Goal: Task Accomplishment & Management: Manage account settings

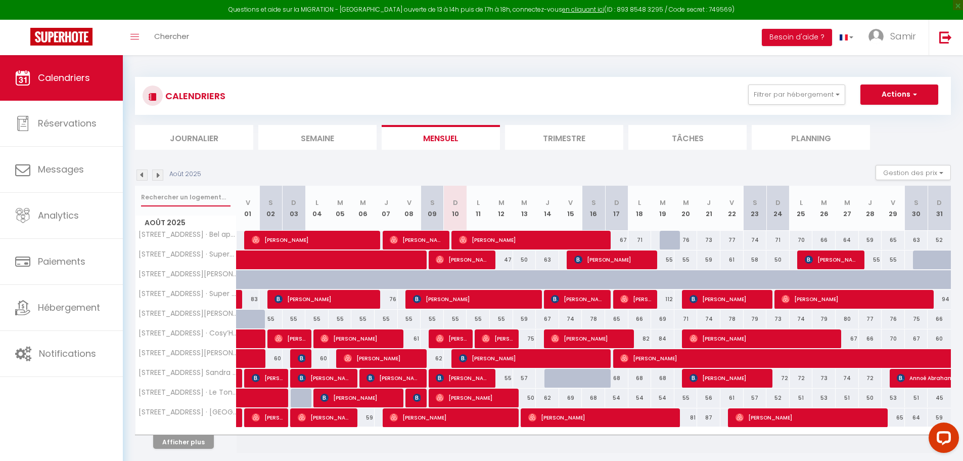
click at [215, 197] on input "text" at bounding box center [186, 197] width 90 height 18
type input "e"
click at [573, 133] on li "Trimestre" at bounding box center [564, 137] width 118 height 25
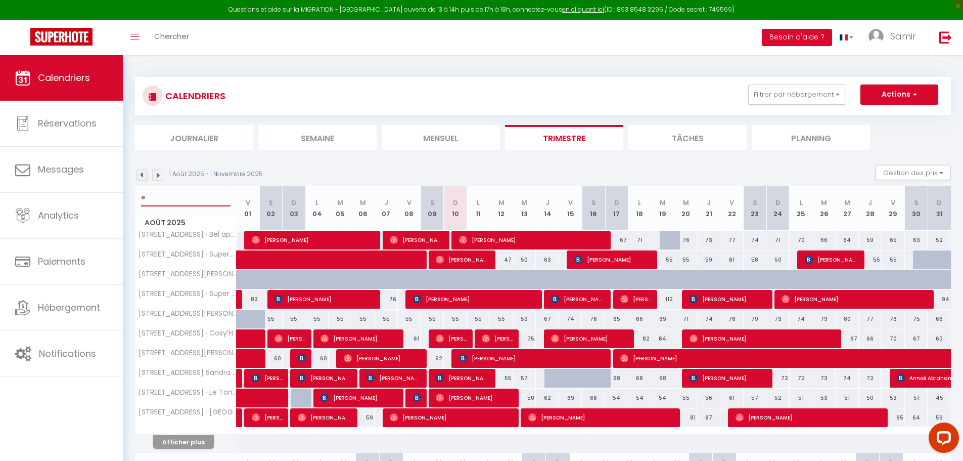
click at [198, 196] on input "e" at bounding box center [186, 197] width 90 height 18
type input "eug"
select select
type input "eugz"
select select
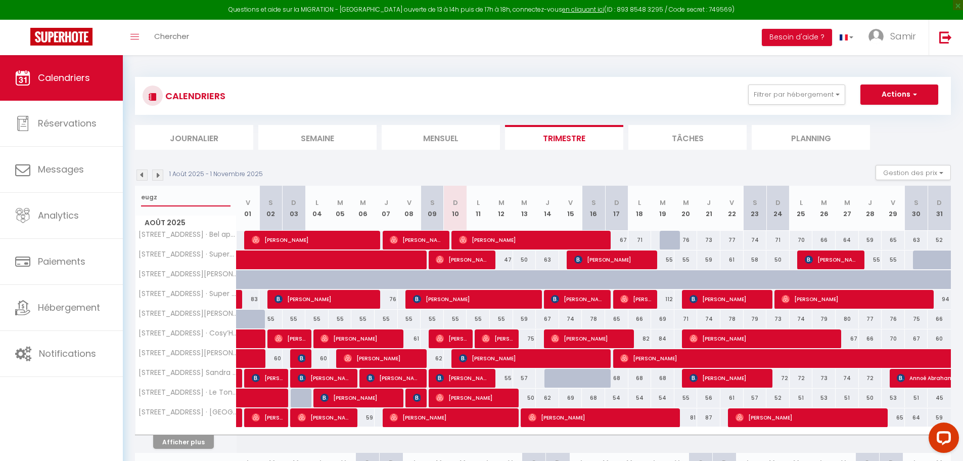
type input "eug"
select select
type input "euge"
select select
type input "[PERSON_NAME]"
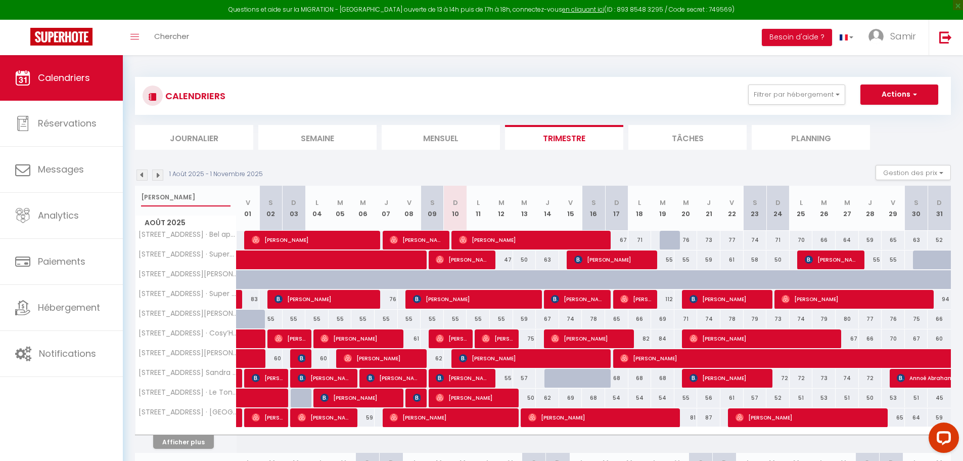
select select
type input "[PERSON_NAME]"
select select
type input "[PERSON_NAME]"
select select
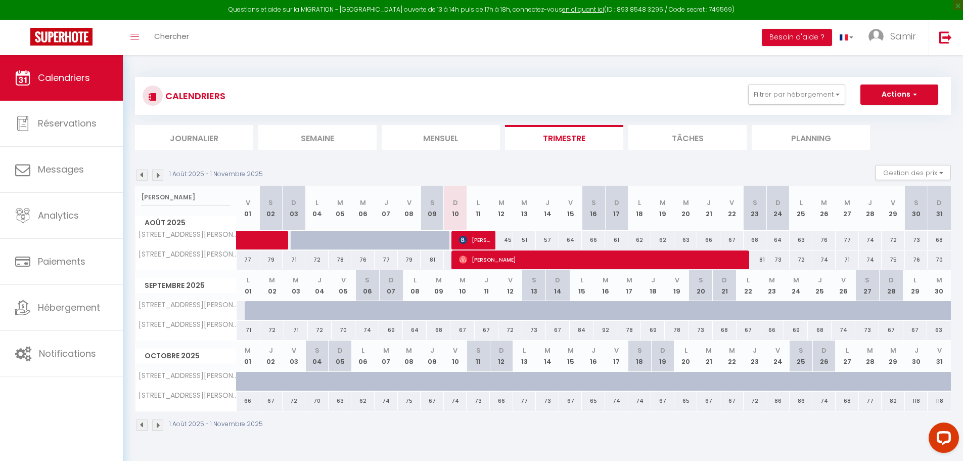
click at [250, 311] on div at bounding box center [257, 310] width 24 height 19
type input "69"
select select "1"
type input "Lun 01 Septembre 2025"
type input "[DATE]"
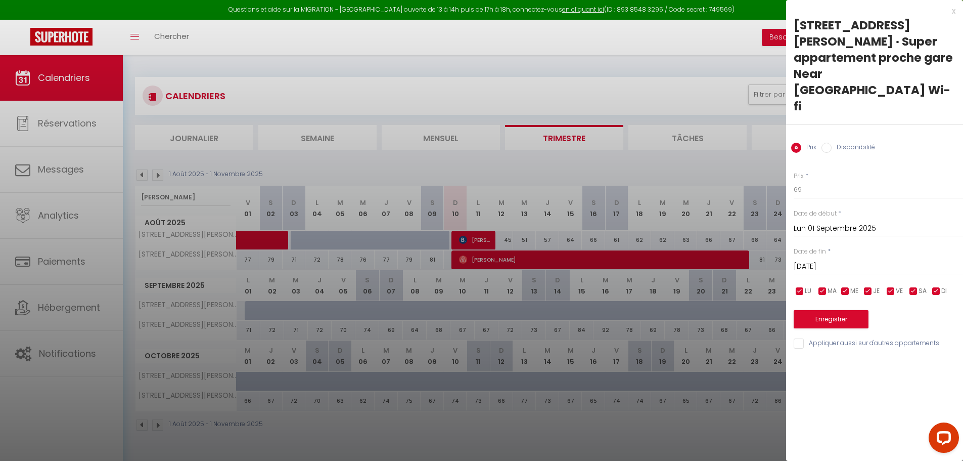
click at [860, 143] on label "Disponibilité" at bounding box center [853, 148] width 43 height 11
click at [832, 143] on input "Disponibilité" at bounding box center [827, 148] width 10 height 10
radio input "true"
radio input "false"
click at [858, 261] on input "[DATE]" at bounding box center [878, 267] width 169 height 13
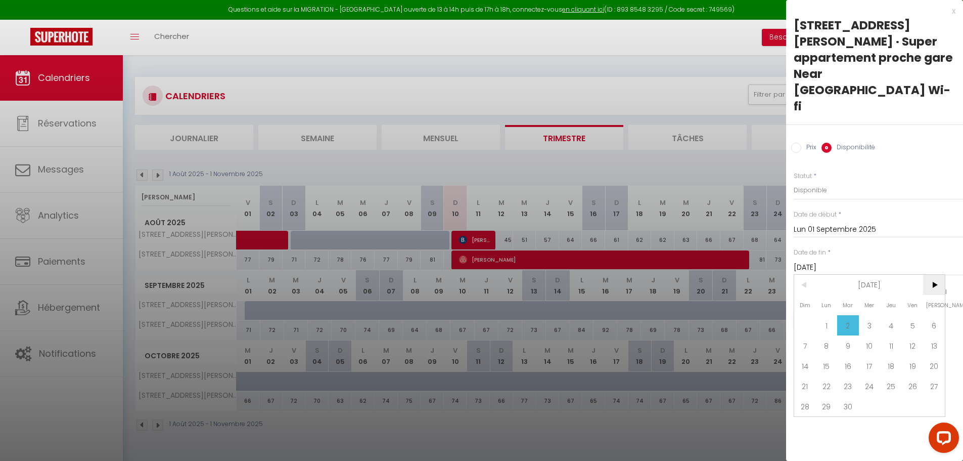
click at [936, 275] on span ">" at bounding box center [934, 285] width 22 height 20
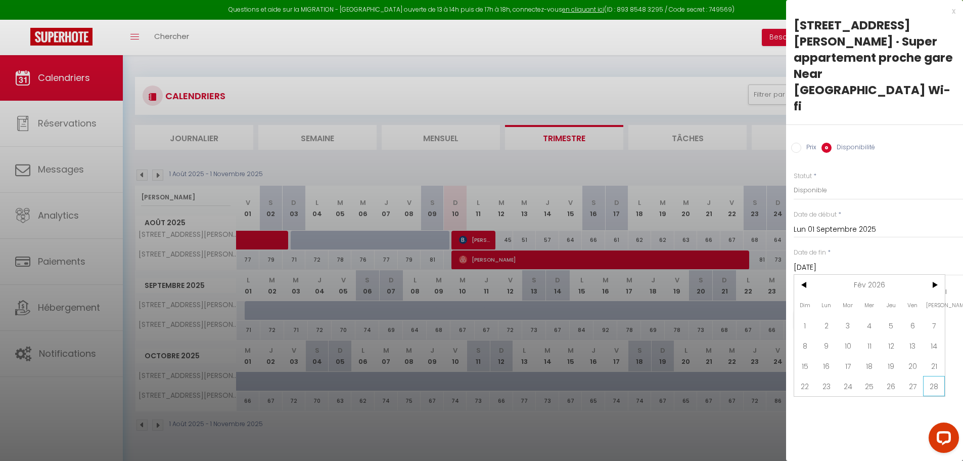
click at [932, 376] on span "28" at bounding box center [934, 386] width 22 height 20
type input "[DATE]"
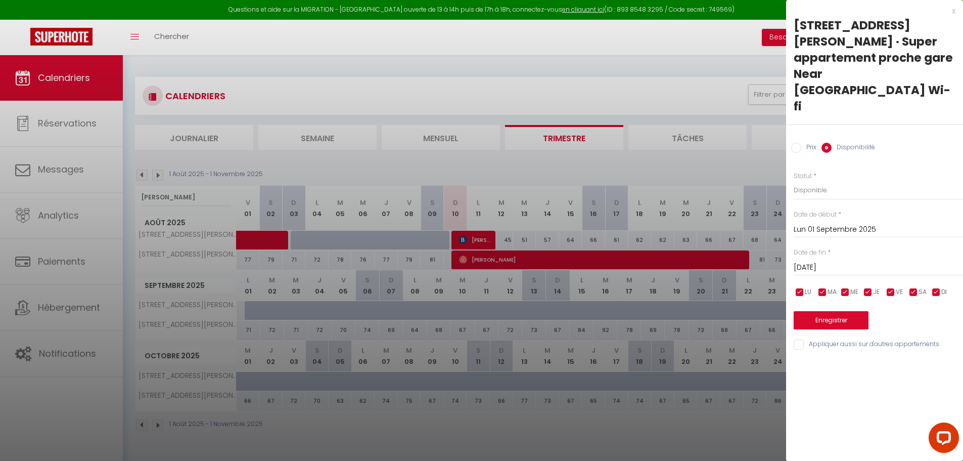
click at [833, 298] on div "Prix * 69 Statut * Disponible Indisponible Date de début * [DATE] < [DATE] > Di…" at bounding box center [874, 255] width 177 height 192
click at [834, 311] on button "Enregistrer" at bounding box center [831, 320] width 75 height 18
